Goal: Browse casually

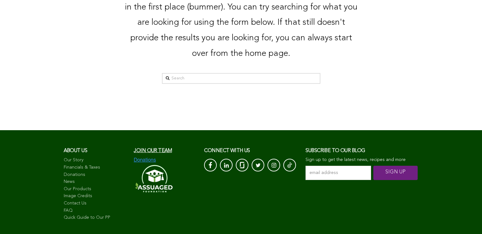
scroll to position [29, 0]
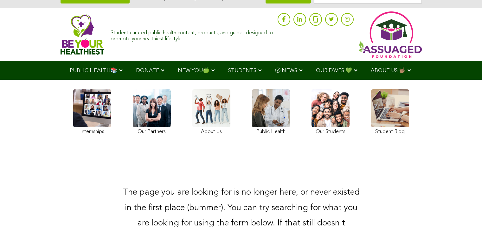
click at [61, 35] on img at bounding box center [83, 34] width 44 height 40
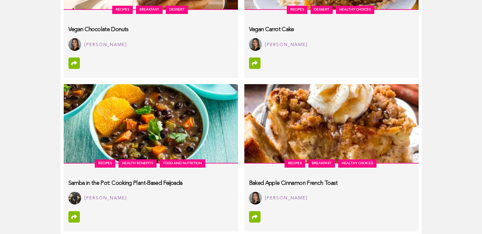
scroll to position [3199, 0]
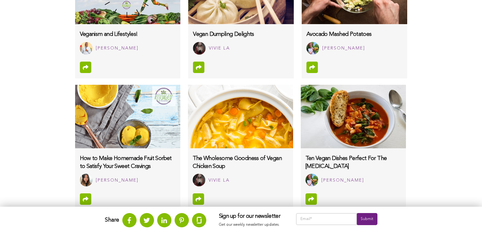
scroll to position [614, 0]
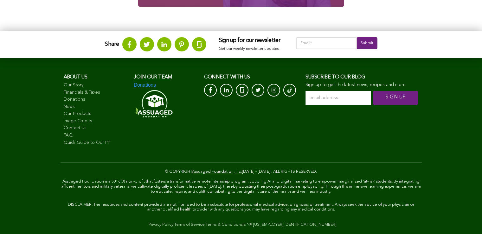
scroll to position [1012, 0]
